Goal: Check status: Check status

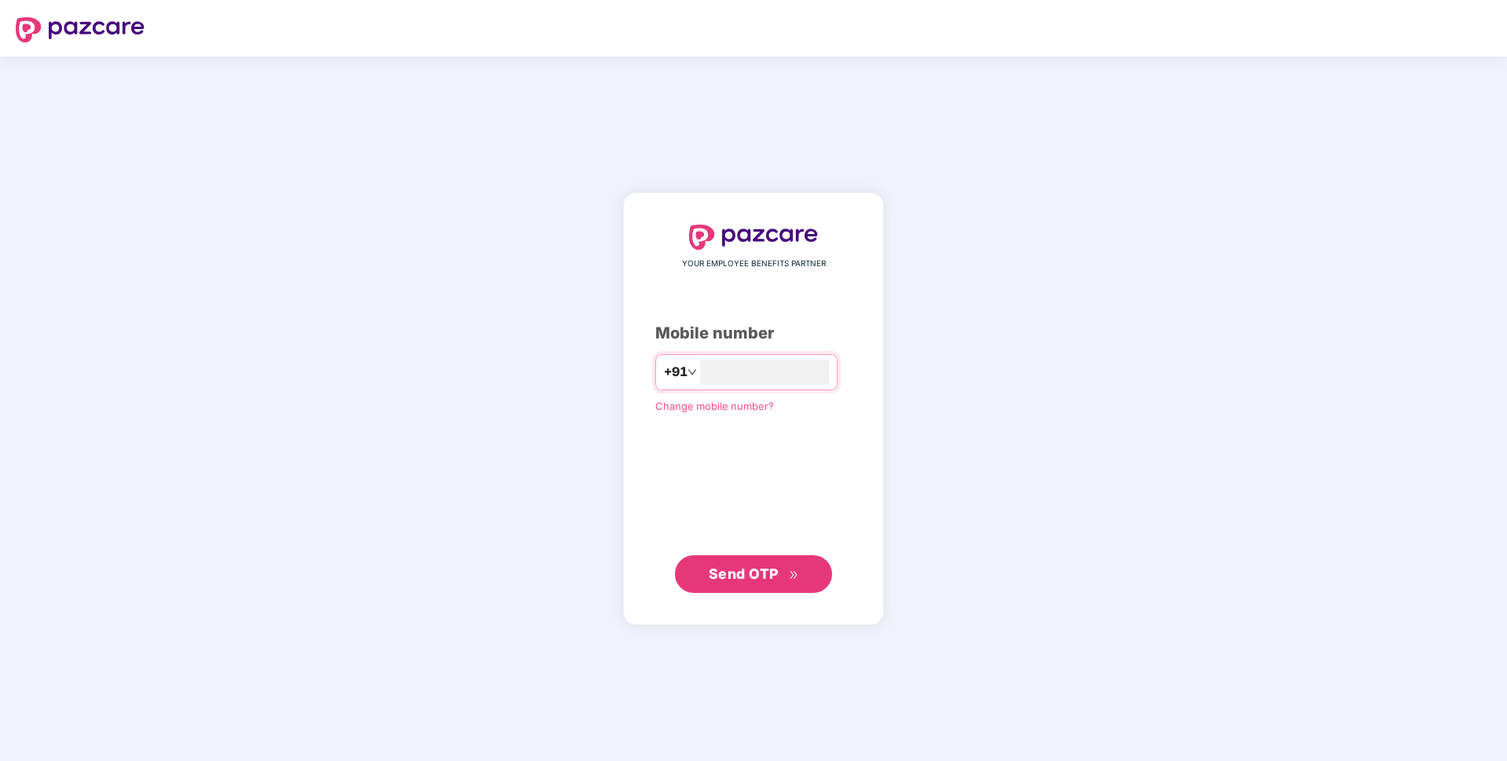
type input "**********"
click at [711, 562] on button "Send OTP" at bounding box center [753, 574] width 157 height 38
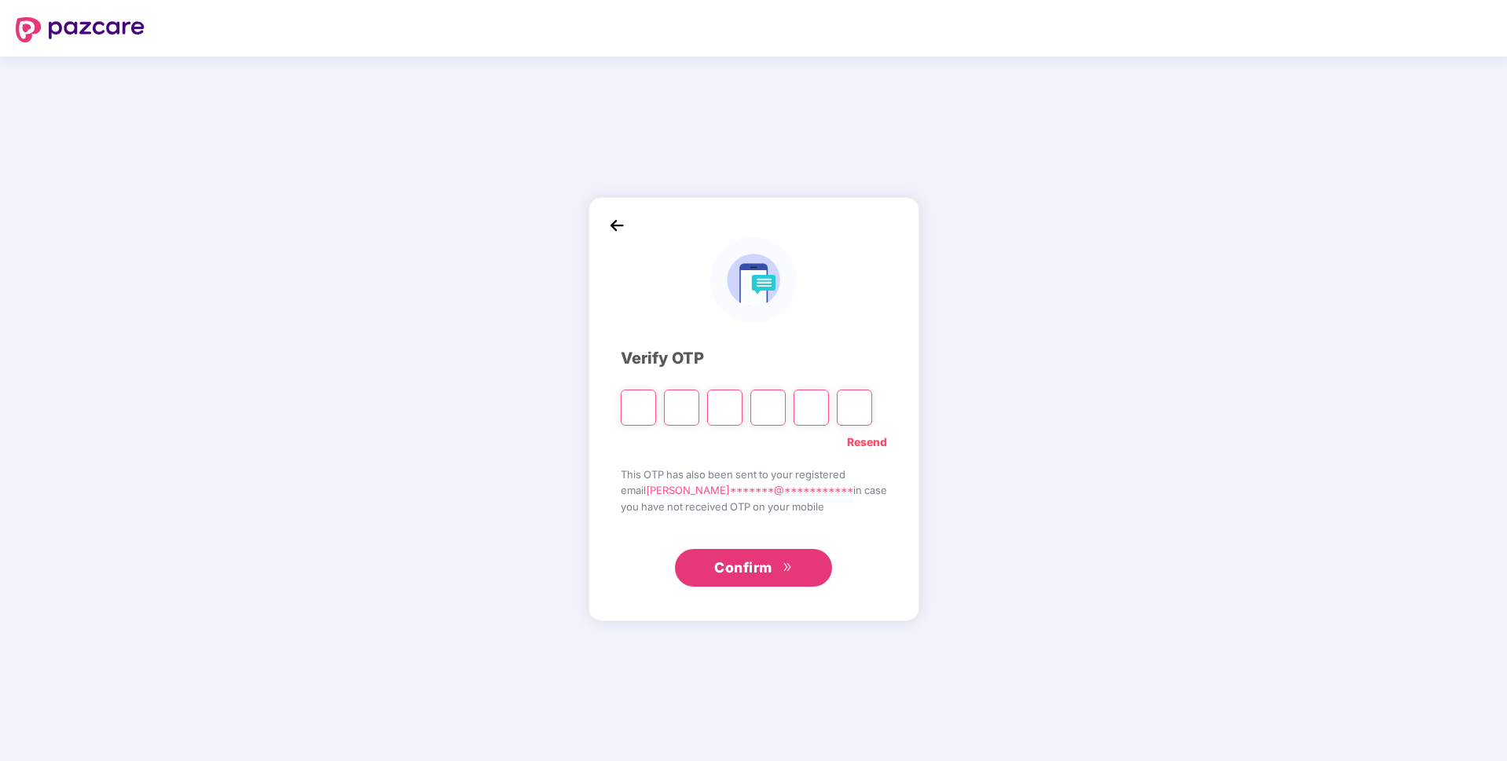
click at [853, 437] on link "Resend" at bounding box center [867, 442] width 40 height 17
click at [642, 399] on input "Please enter verification code. Digit 1" at bounding box center [638, 408] width 35 height 36
paste input "*"
type input "*"
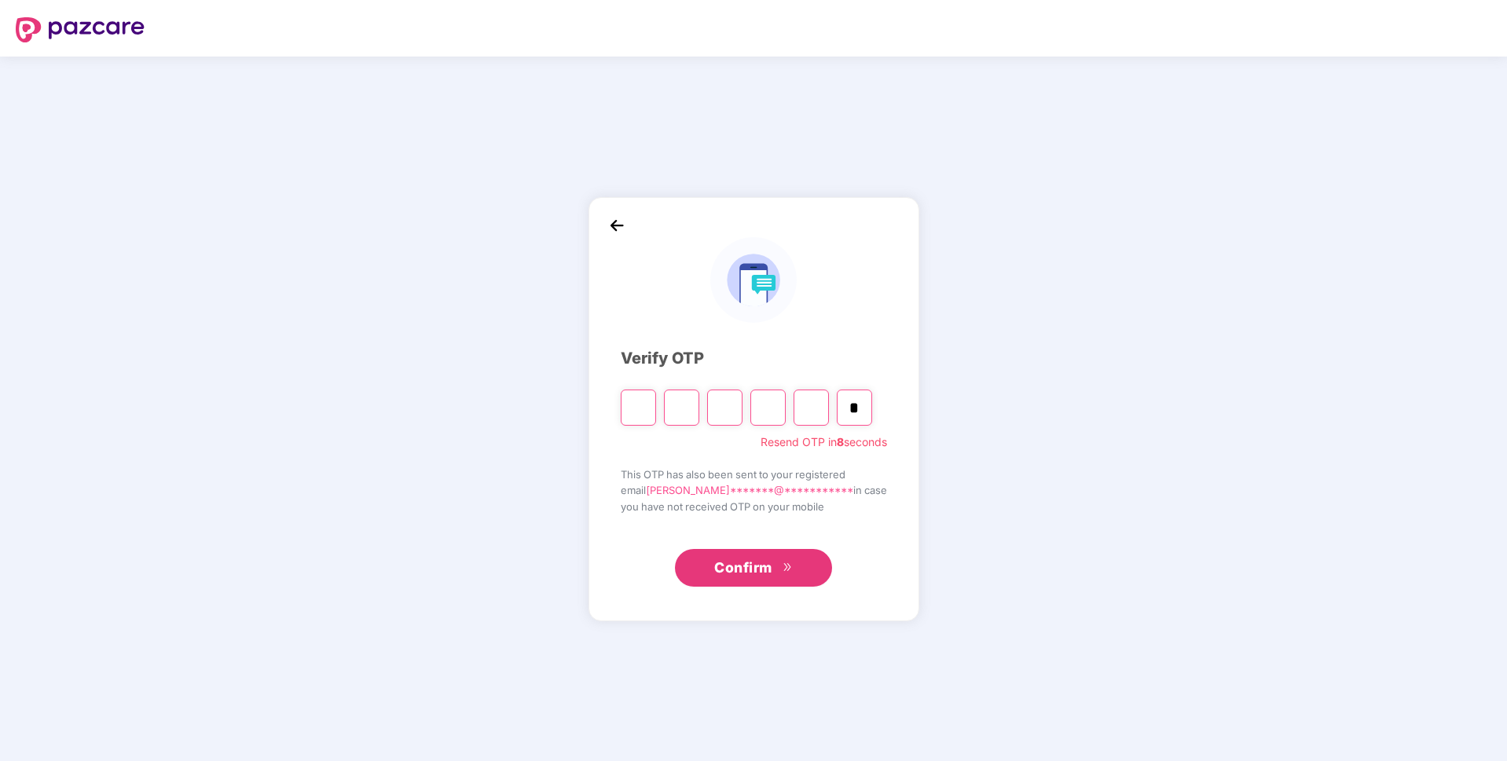
type input "*"
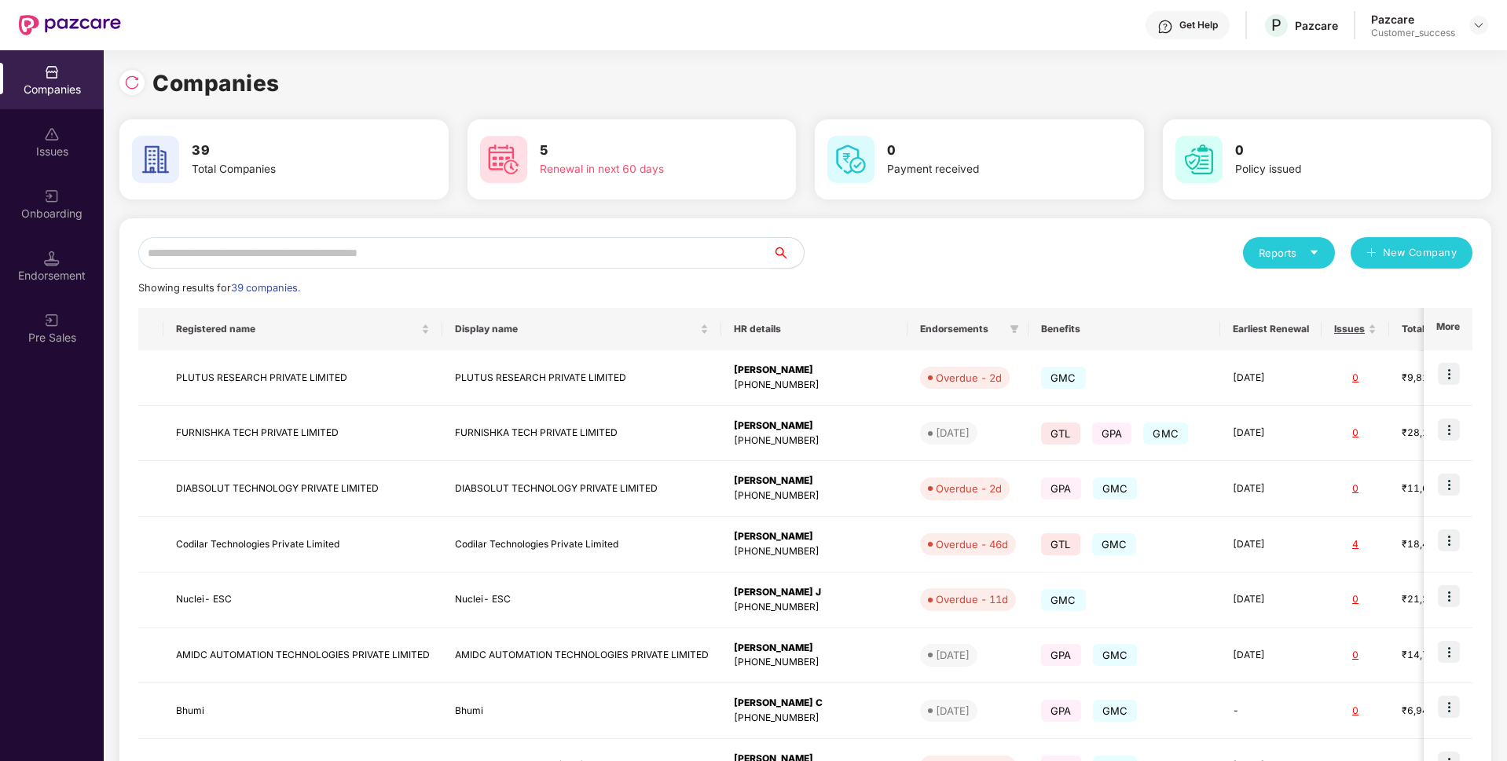
click at [563, 257] on input "text" at bounding box center [455, 252] width 634 height 31
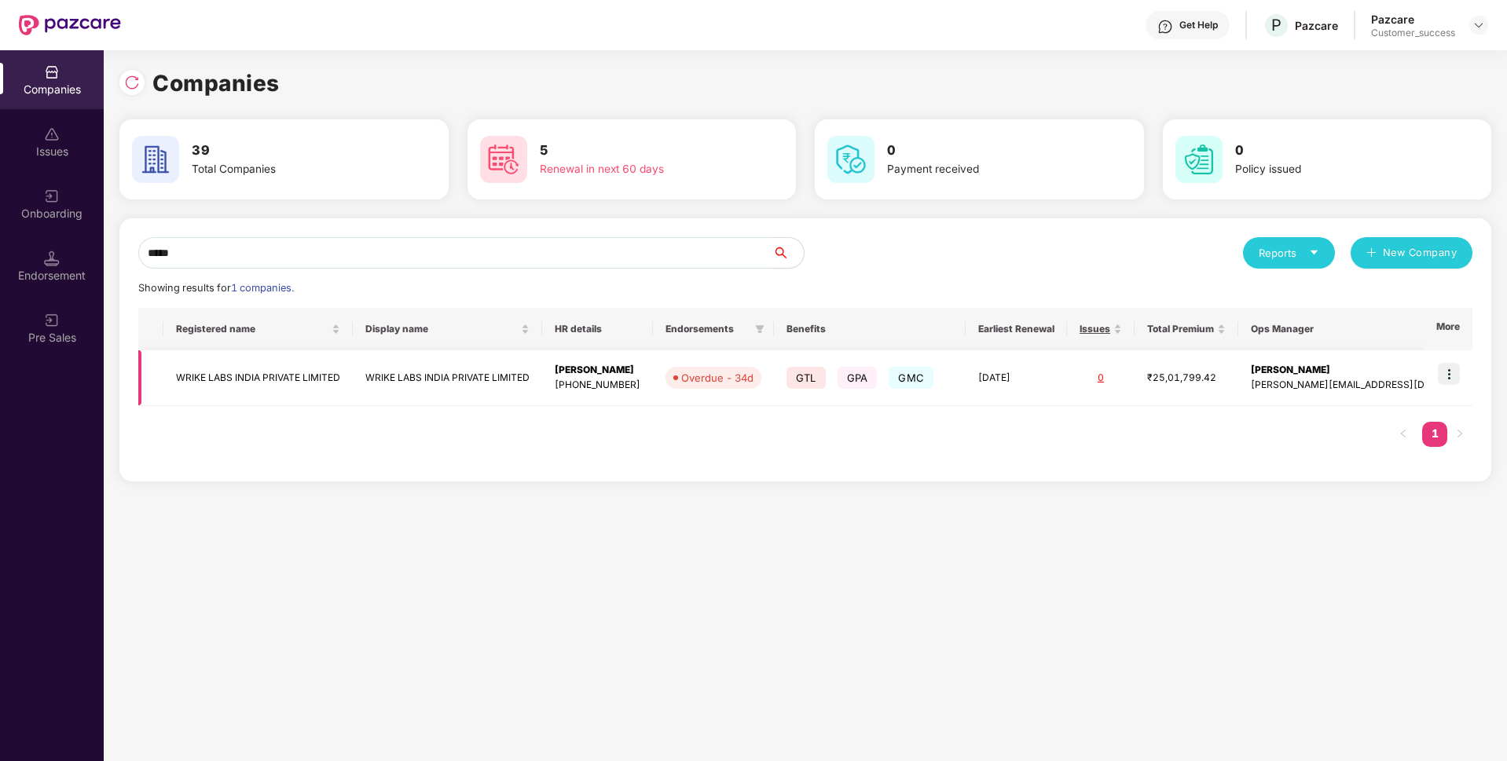
type input "*****"
click at [295, 372] on td "WRIKE LABS INDIA PRIVATE LIMITED" at bounding box center [257, 378] width 189 height 56
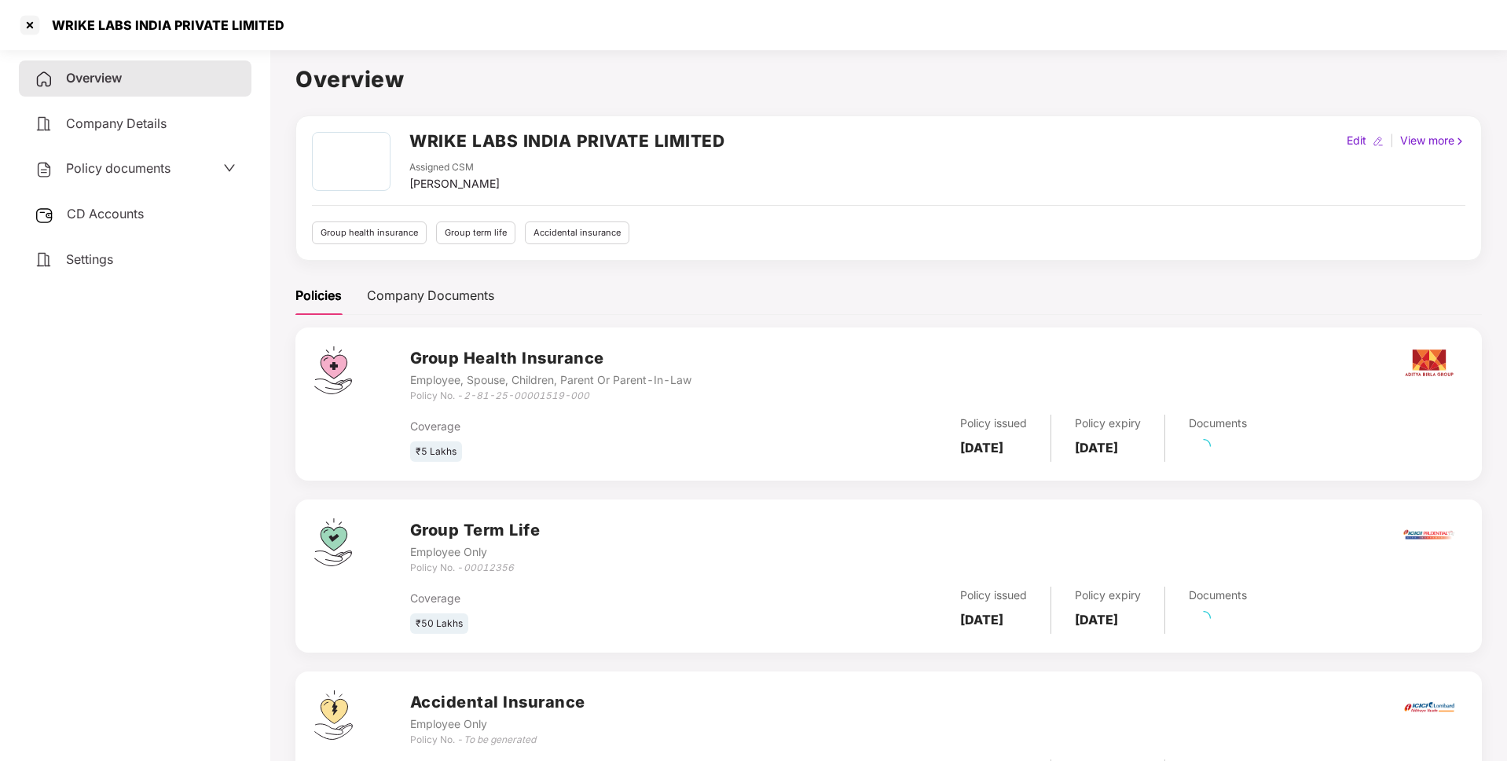
click at [198, 27] on div "WRIKE LABS INDIA PRIVATE LIMITED" at bounding box center [163, 25] width 242 height 16
copy div "WRIKE LABS INDIA PRIVATE LIMITED"
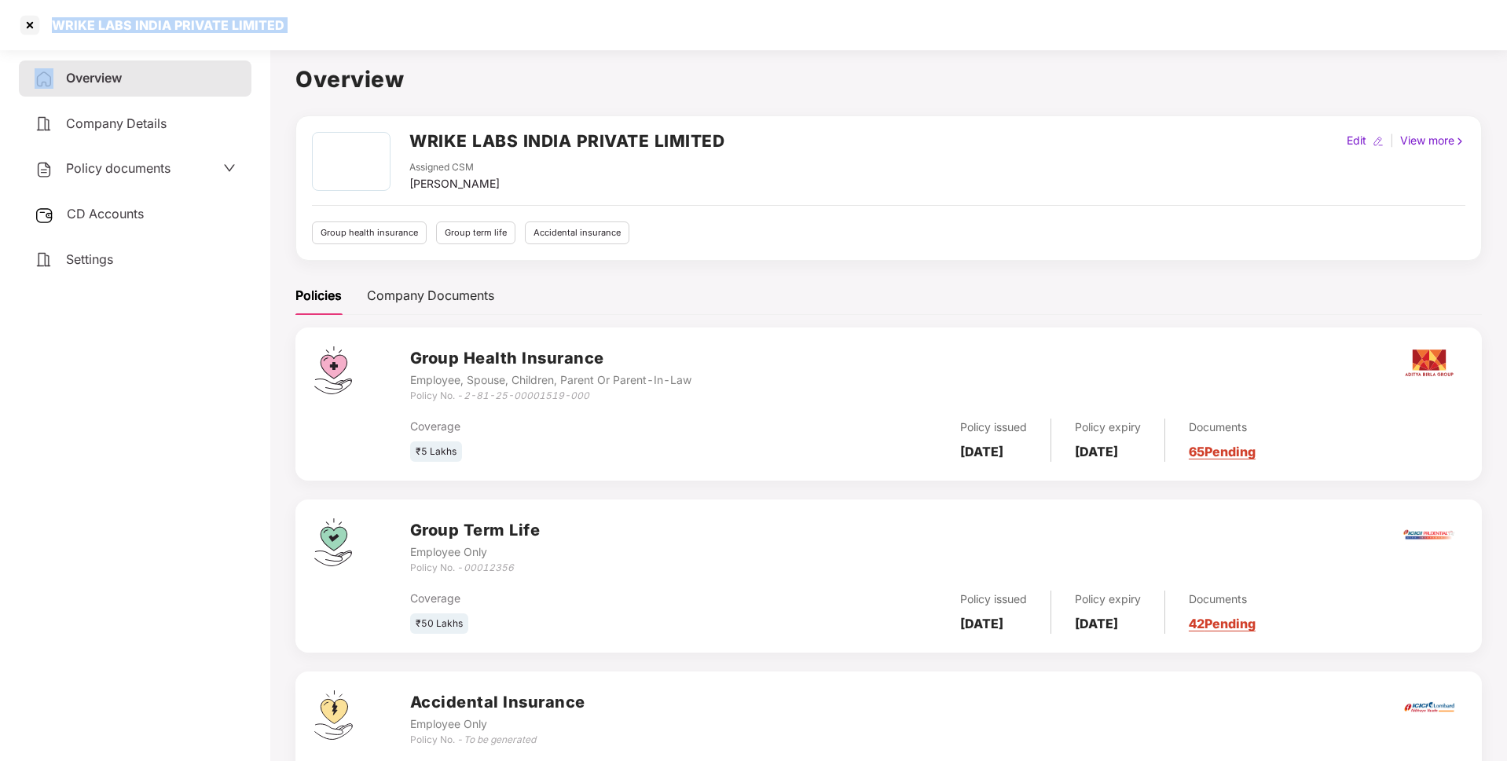
drag, startPoint x: 468, startPoint y: 560, endPoint x: 410, endPoint y: 569, distance: 58.8
click at [410, 569] on div "Policy No. - 00012356" at bounding box center [475, 568] width 130 height 15
drag, startPoint x: 410, startPoint y: 569, endPoint x: 567, endPoint y: 570, distance: 157.1
click at [567, 570] on div "Group Term Life Employee Only Policy No. - 00012356" at bounding box center [936, 547] width 1053 height 57
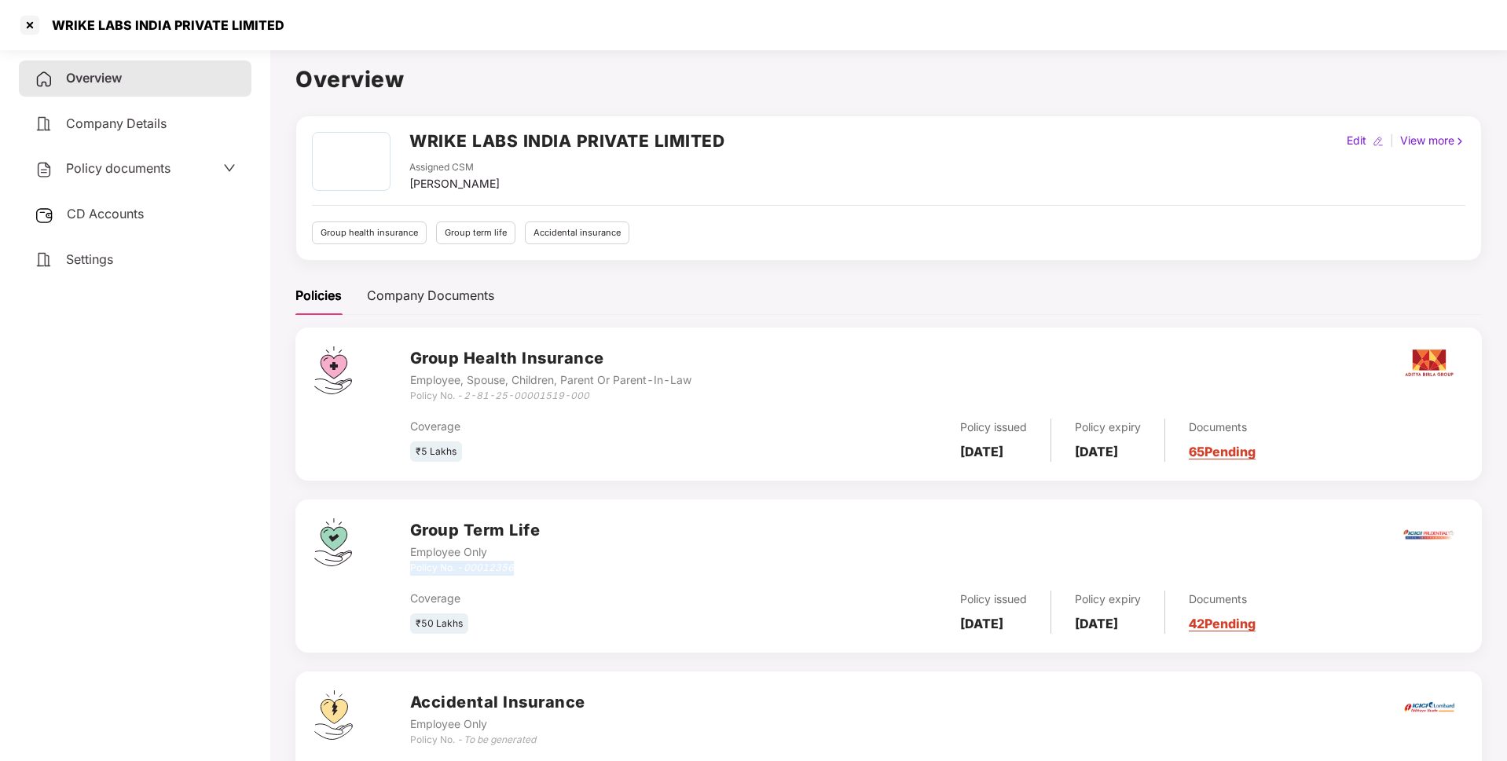
copy div "Policy No. - 00012356"
